Goal: Task Accomplishment & Management: Manage account settings

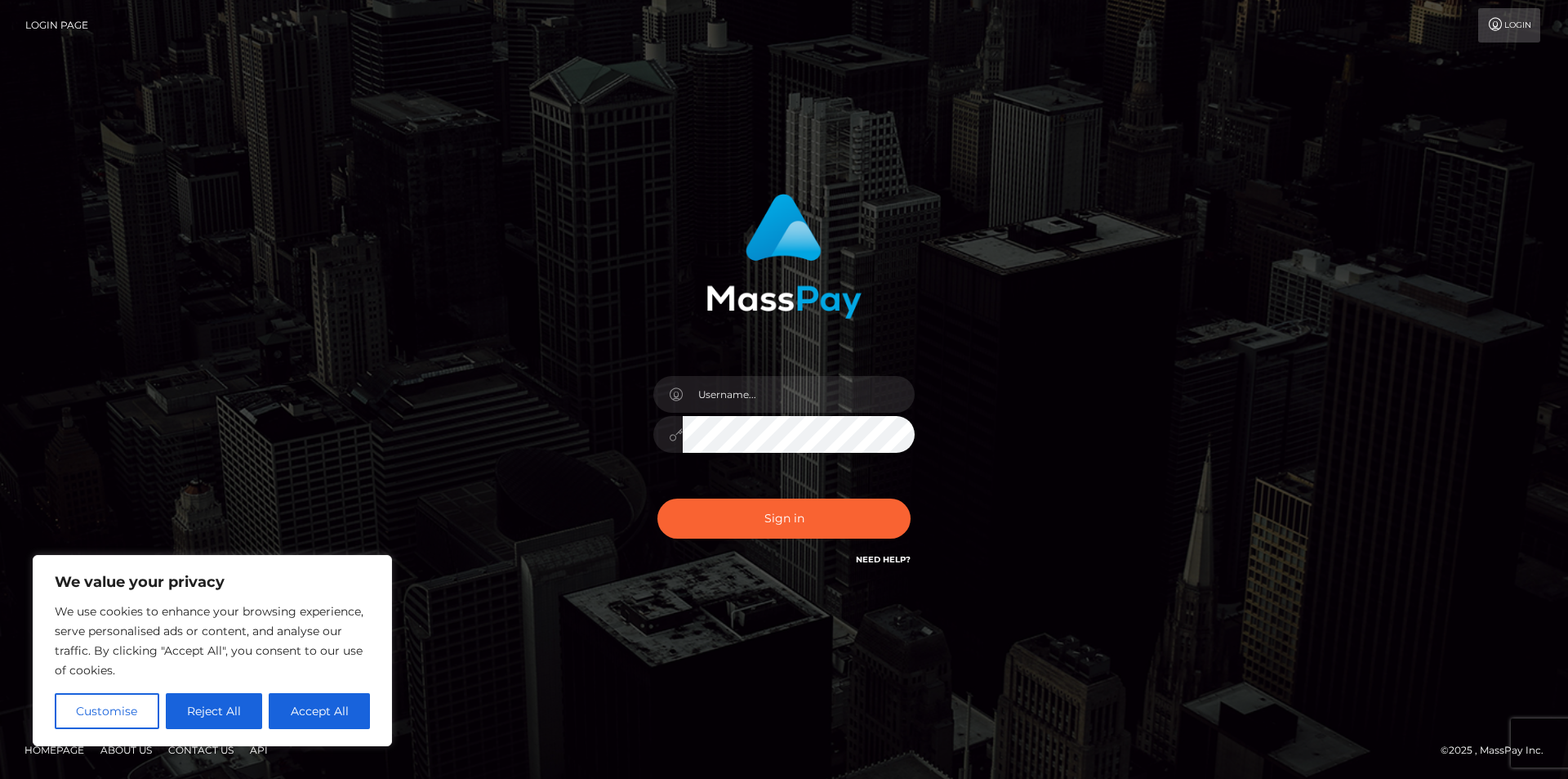
click at [795, 405] on input "text" at bounding box center [799, 394] width 232 height 37
click at [366, 711] on button "Accept All" at bounding box center [319, 711] width 101 height 36
checkbox input "true"
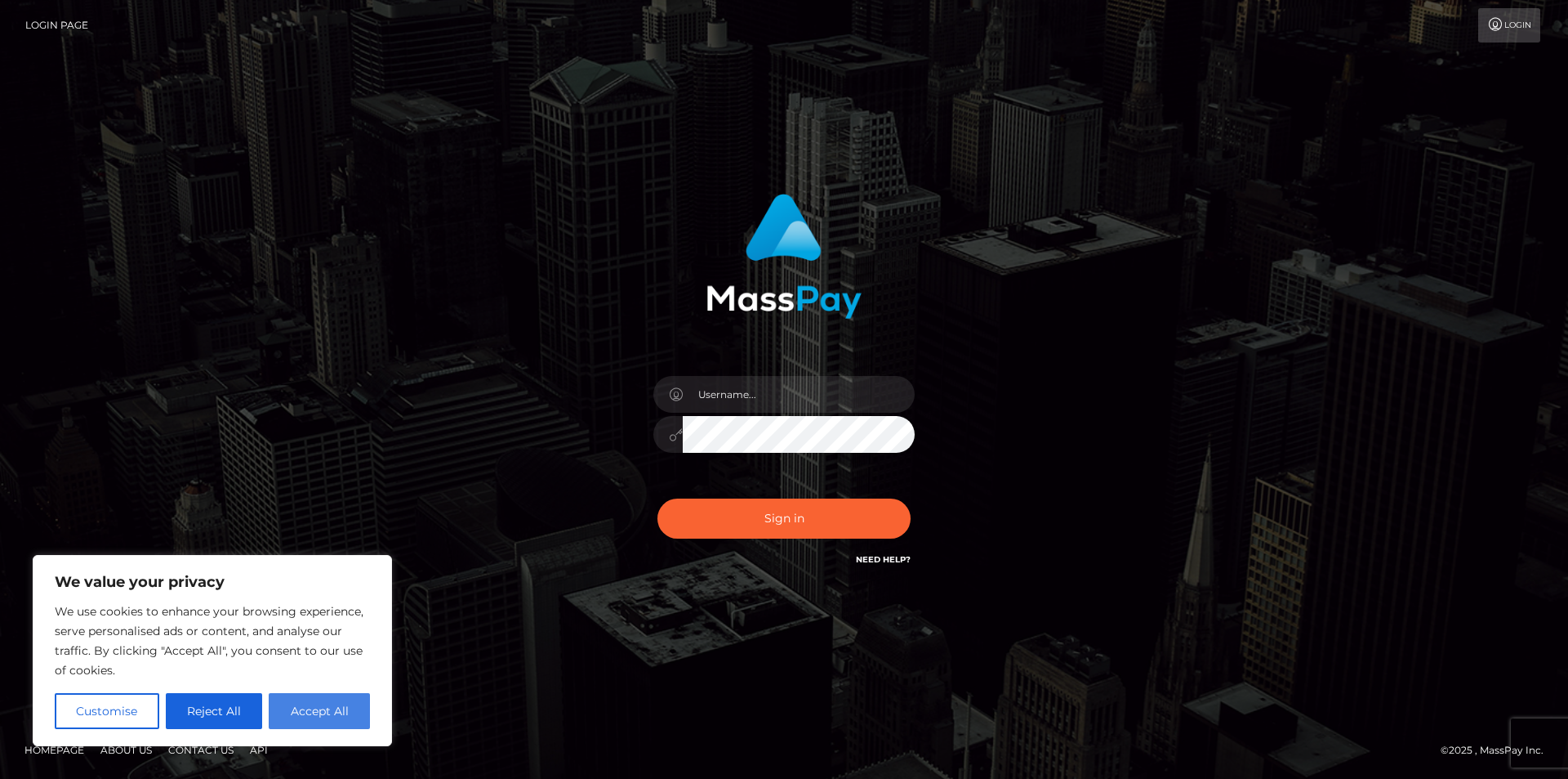
checkbox input "true"
click at [366, 711] on div "Sign in" at bounding box center [784, 389] width 1568 height 661
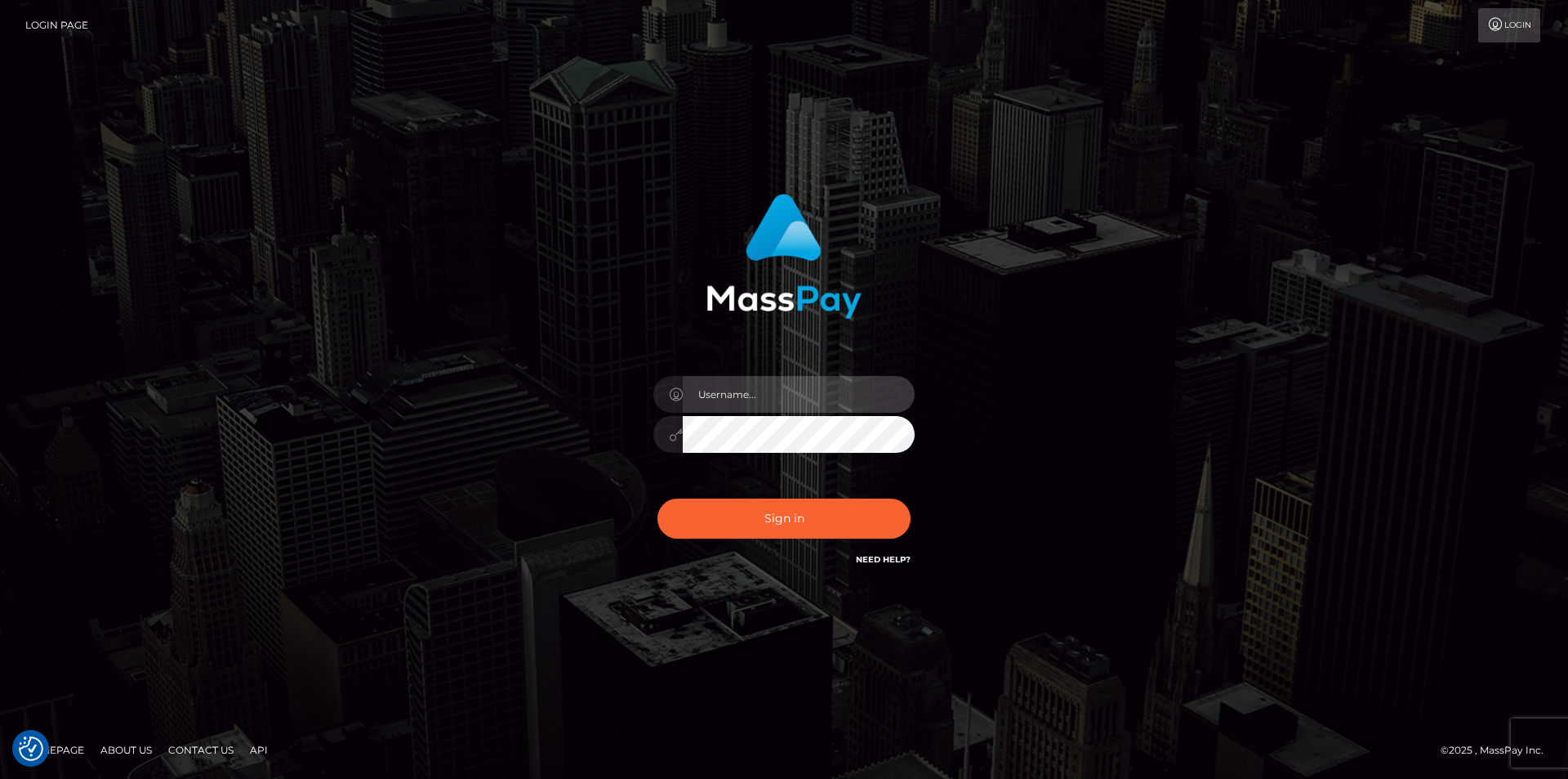
drag, startPoint x: 750, startPoint y: 400, endPoint x: 779, endPoint y: 413, distance: 31.8
click at [751, 400] on input "text" at bounding box center [799, 394] width 232 height 37
type input "jempusjan77@gmail.com"
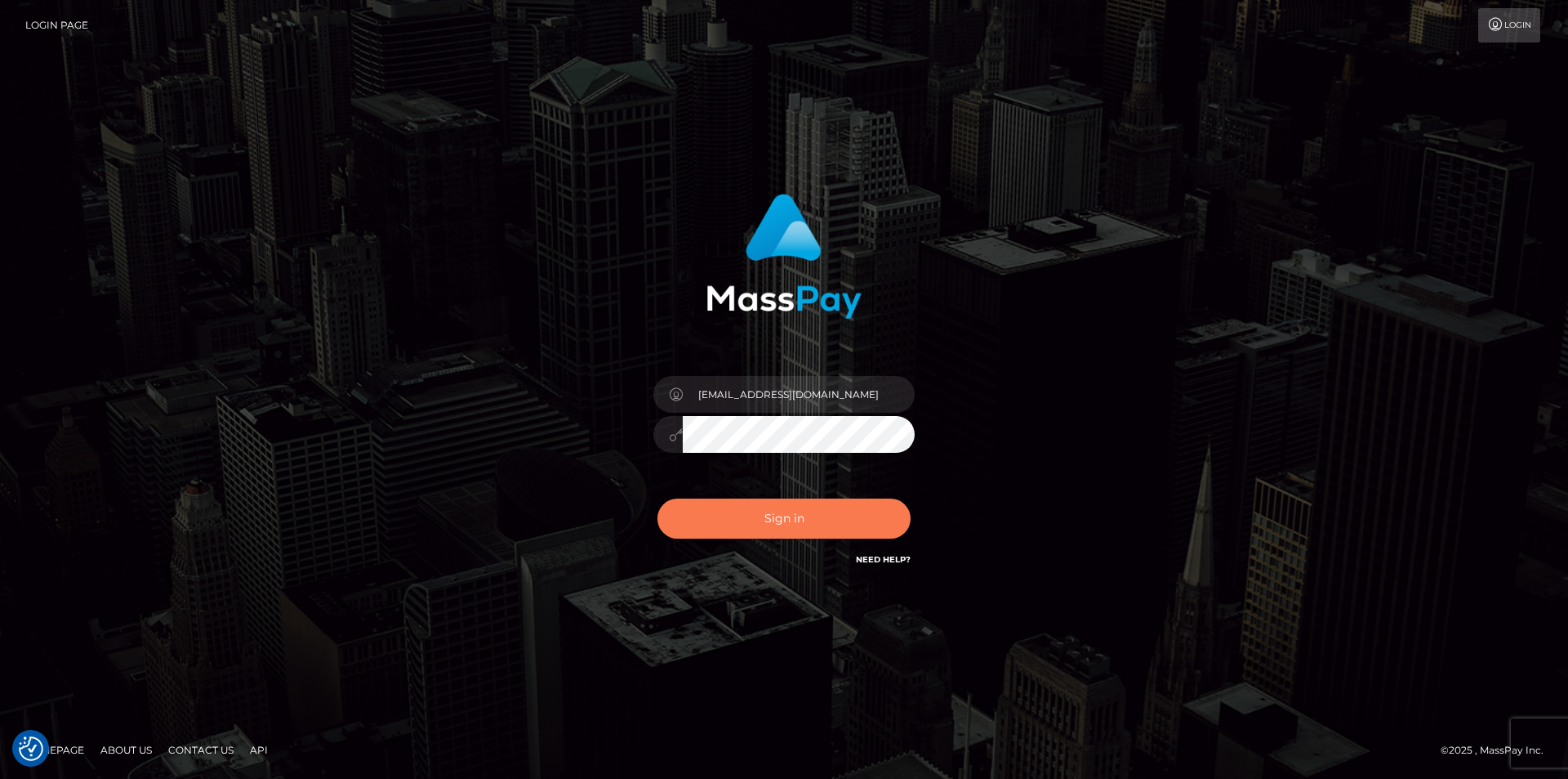
click at [825, 509] on button "Sign in" at bounding box center [784, 518] width 253 height 40
click at [825, 509] on div "Sign in Need Help?" at bounding box center [784, 525] width 286 height 73
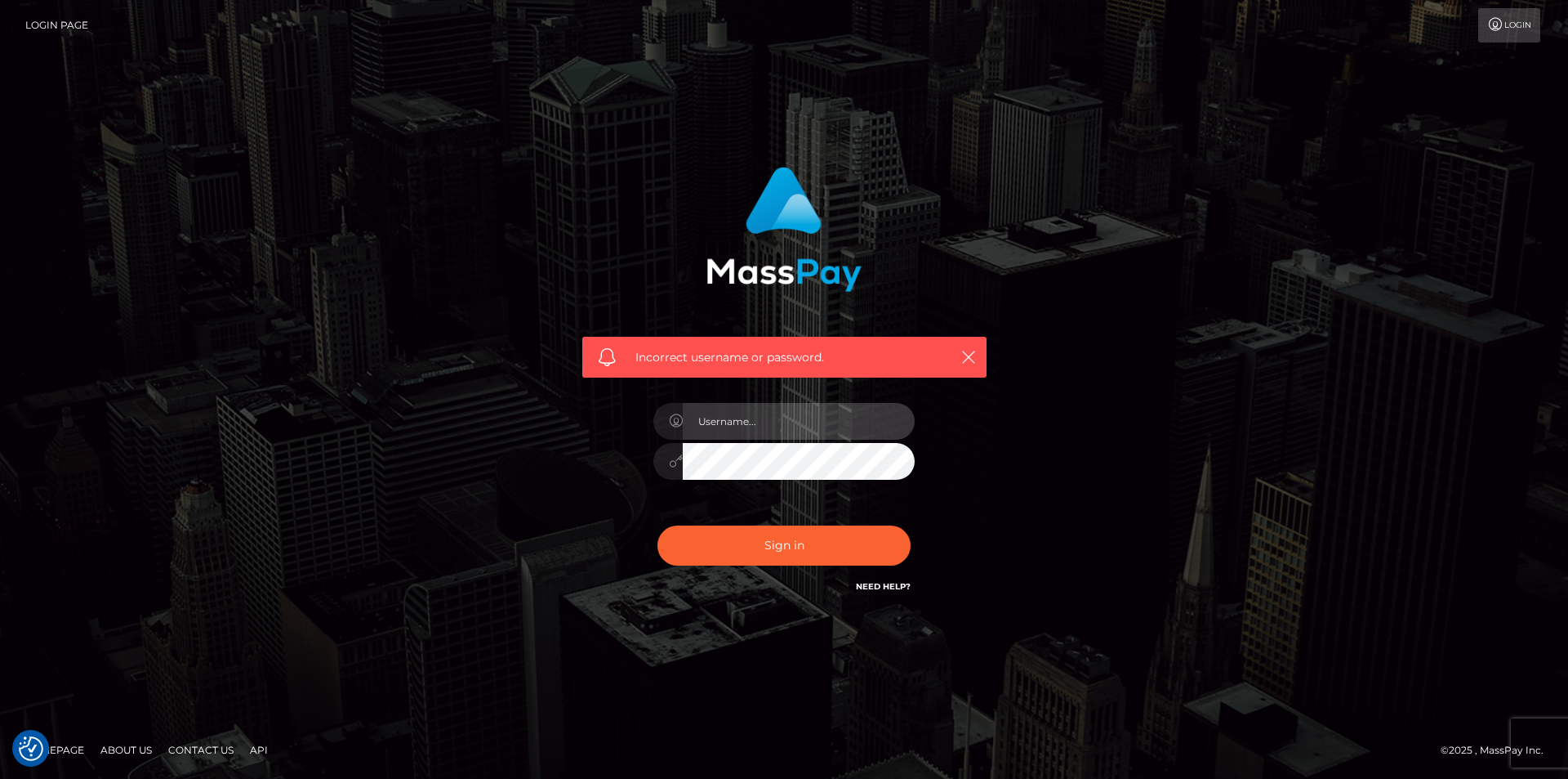
click at [770, 430] on input "text" at bounding box center [799, 421] width 232 height 37
type input "jempusjan77@gmail.com"
click at [897, 587] on link "Need Help?" at bounding box center [882, 586] width 54 height 10
click at [769, 213] on img at bounding box center [784, 229] width 155 height 125
click at [971, 357] on icon "button" at bounding box center [968, 357] width 16 height 16
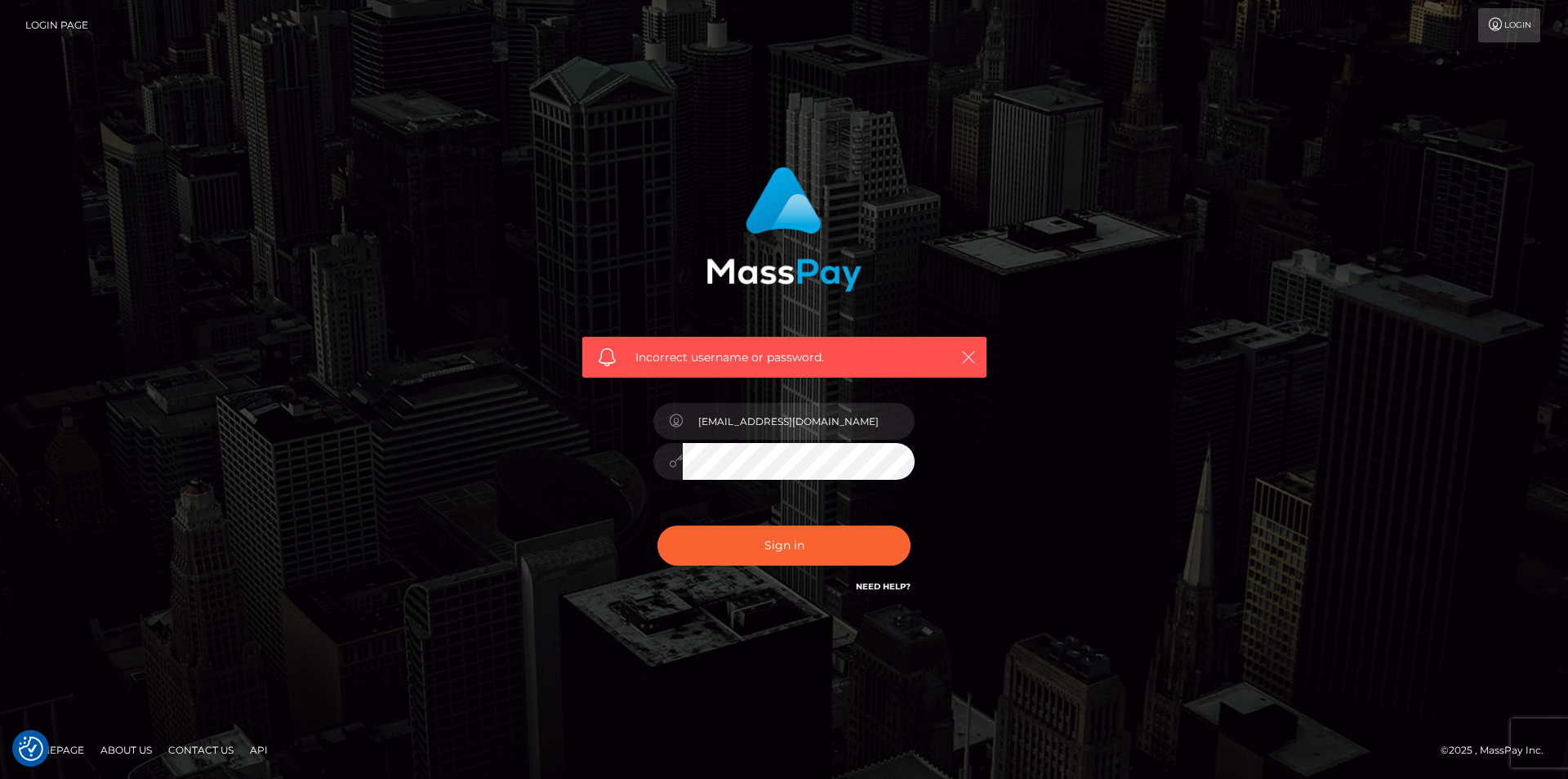
click at [971, 357] on icon "button" at bounding box center [968, 357] width 16 height 16
click at [967, 354] on icon "button" at bounding box center [968, 357] width 16 height 16
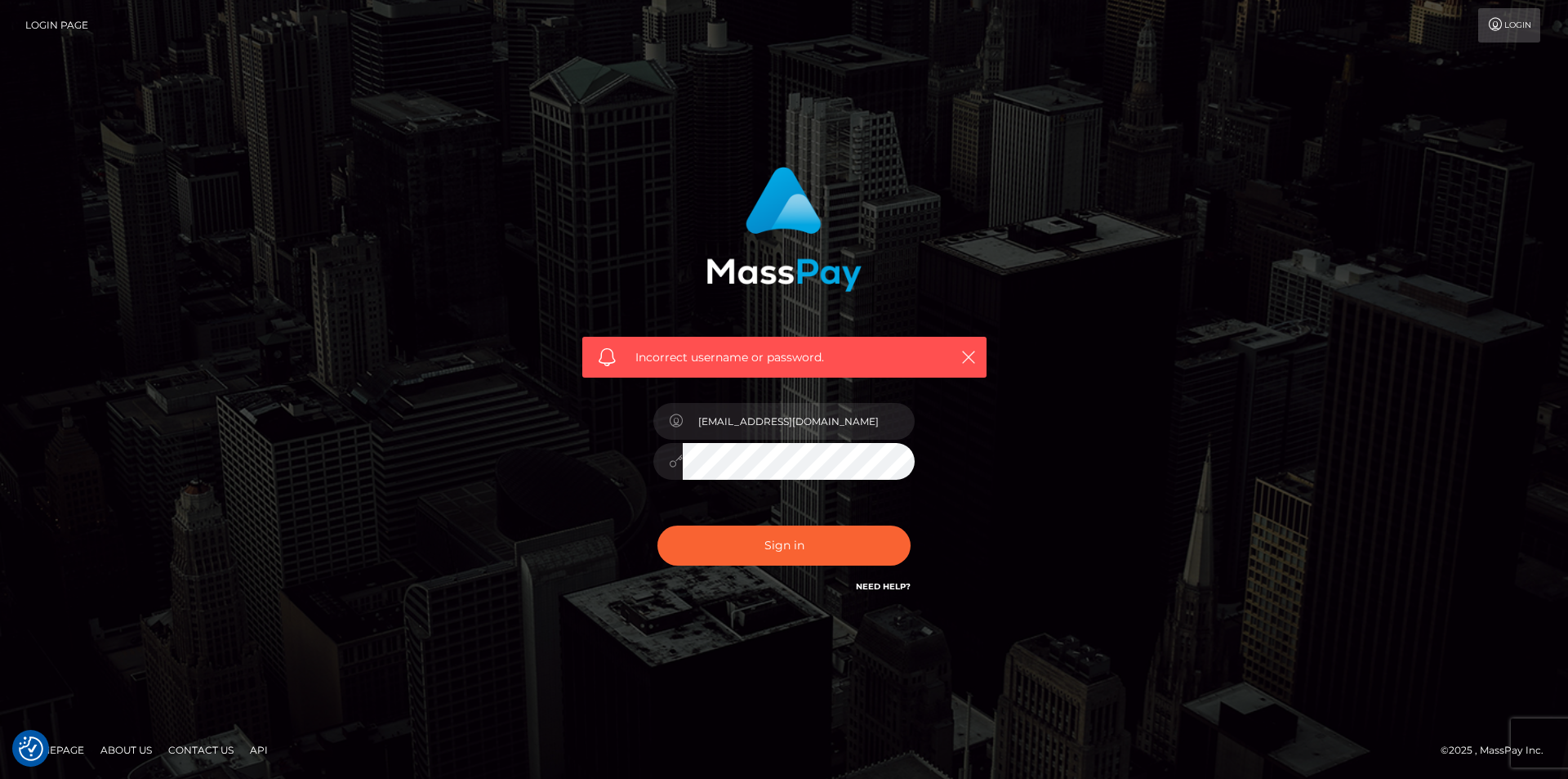
click at [671, 464] on div at bounding box center [784, 459] width 262 height 32
click at [726, 535] on button "Sign in" at bounding box center [784, 545] width 253 height 40
click at [1520, 28] on link "Login" at bounding box center [1509, 25] width 62 height 35
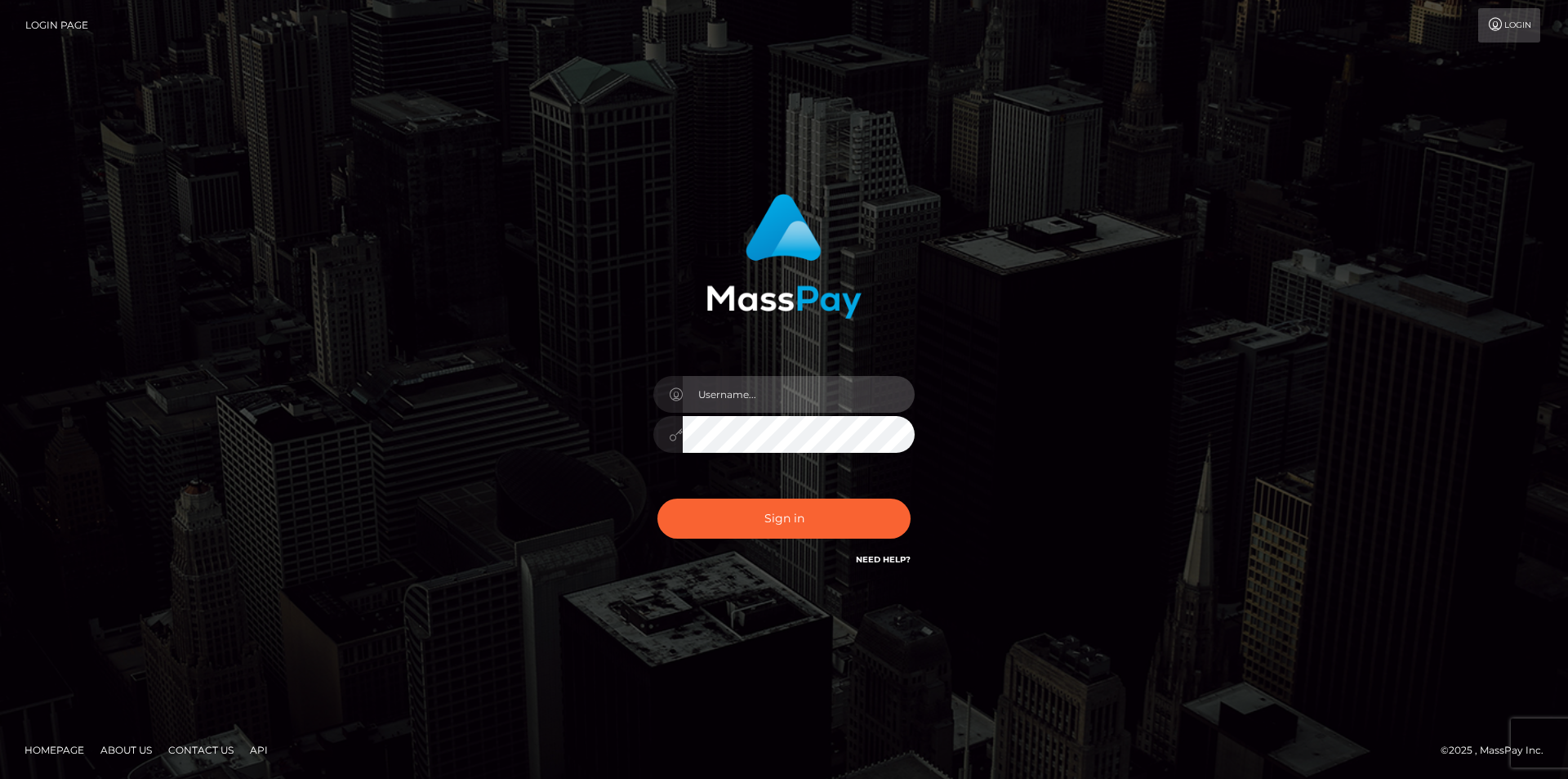
click at [755, 401] on input "text" at bounding box center [799, 394] width 232 height 37
type input "jempusjan77@gmail.com"
click at [825, 494] on div "Sign in Need Help?" at bounding box center [784, 525] width 286 height 73
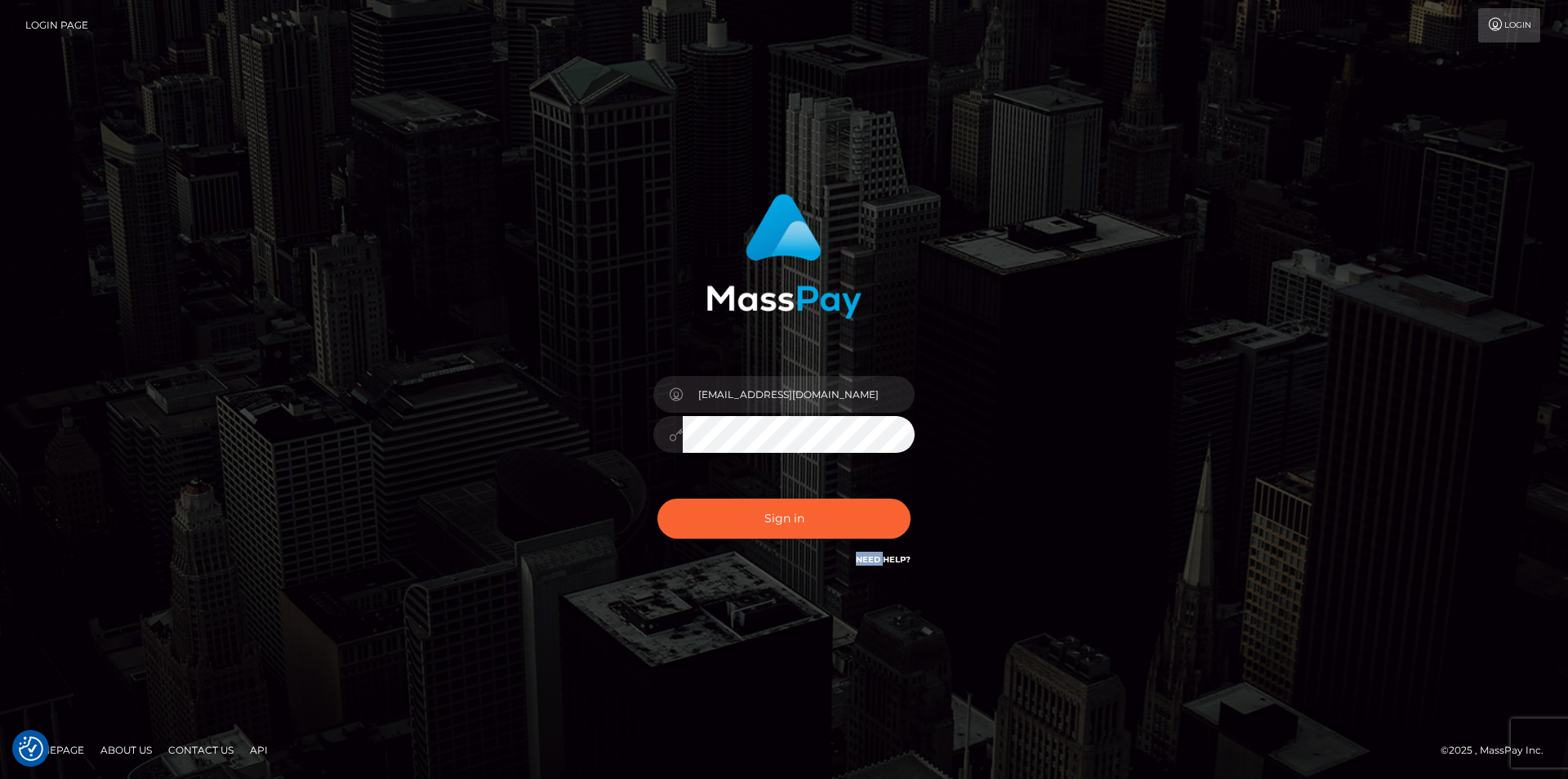
click at [825, 493] on div "Sign in Need Help?" at bounding box center [784, 525] width 286 height 73
click at [825, 501] on button "Sign in" at bounding box center [784, 518] width 253 height 40
click at [825, 501] on div "Sign in Need Help?" at bounding box center [784, 525] width 286 height 73
